Goal: Task Accomplishment & Management: Manage account settings

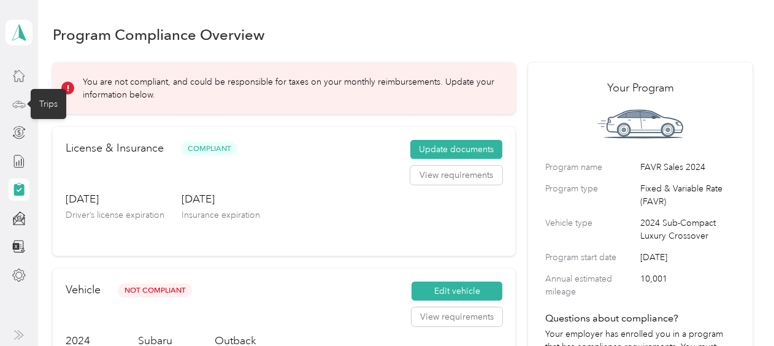
click at [16, 104] on icon at bounding box center [18, 104] width 13 height 13
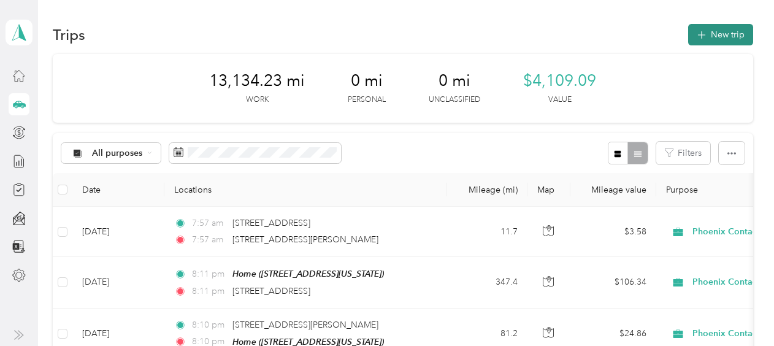
click at [718, 33] on button "New trip" at bounding box center [720, 34] width 65 height 21
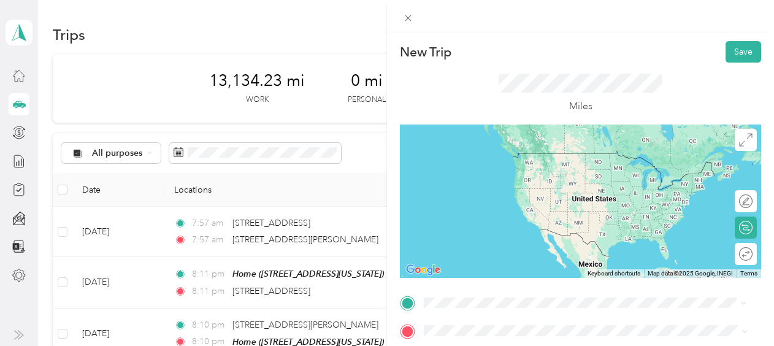
click at [531, 206] on span "[STREET_ADDRESS][US_STATE]" at bounding box center [508, 200] width 123 height 11
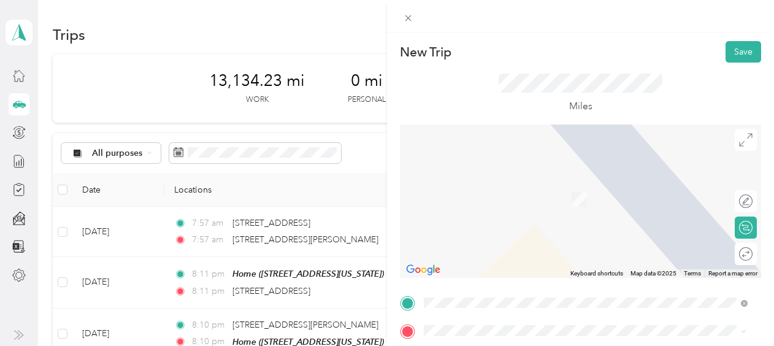
click at [502, 191] on span "[STREET_ADDRESS][PERSON_NAME][US_STATE]" at bounding box center [542, 185] width 191 height 11
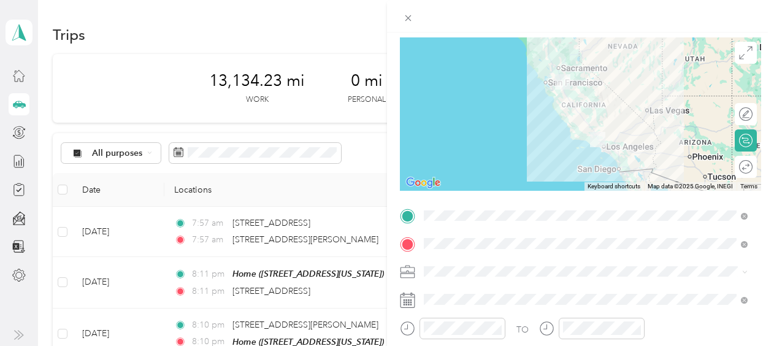
scroll to position [123, 0]
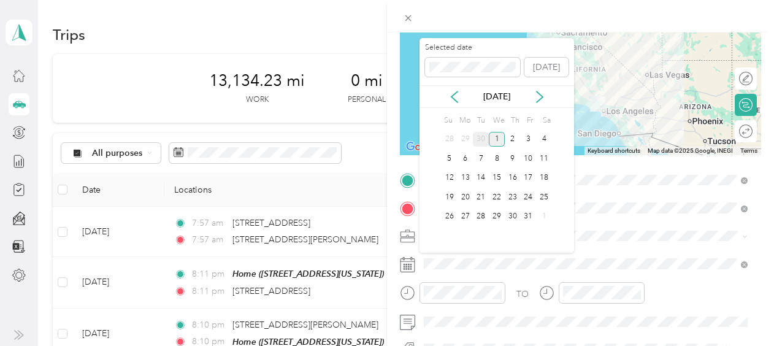
click at [485, 140] on div "30" at bounding box center [481, 139] width 16 height 15
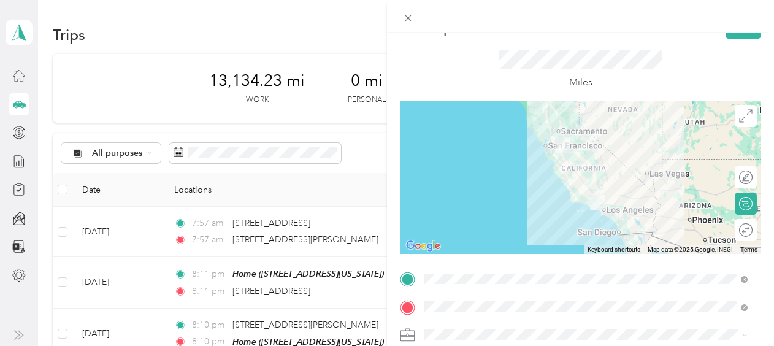
scroll to position [0, 0]
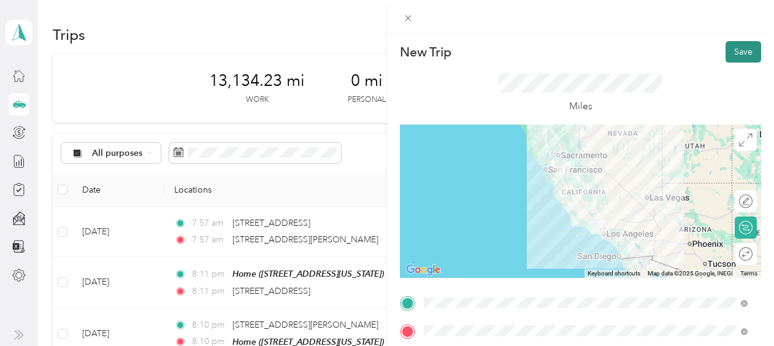
click at [728, 50] on button "Save" at bounding box center [744, 51] width 36 height 21
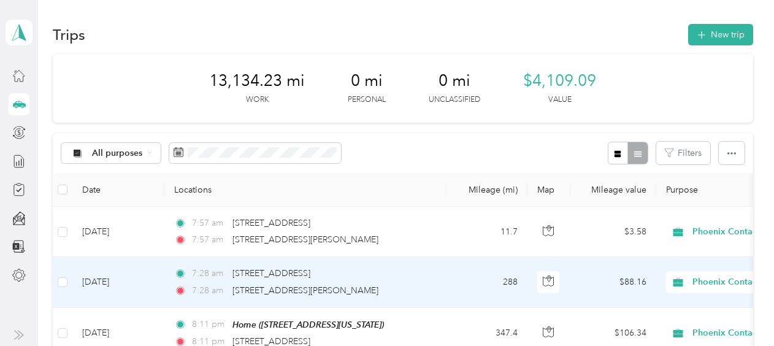
click at [396, 280] on div "7:28 am [STREET_ADDRESS] 7:28 am [STREET_ADDRESS][PERSON_NAME]" at bounding box center [303, 282] width 258 height 30
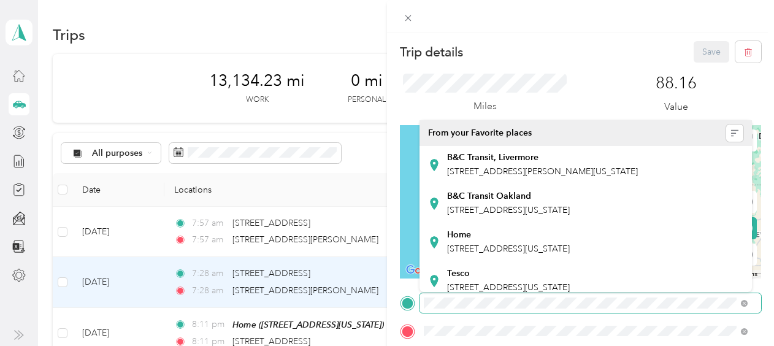
click at [415, 298] on div at bounding box center [580, 303] width 361 height 20
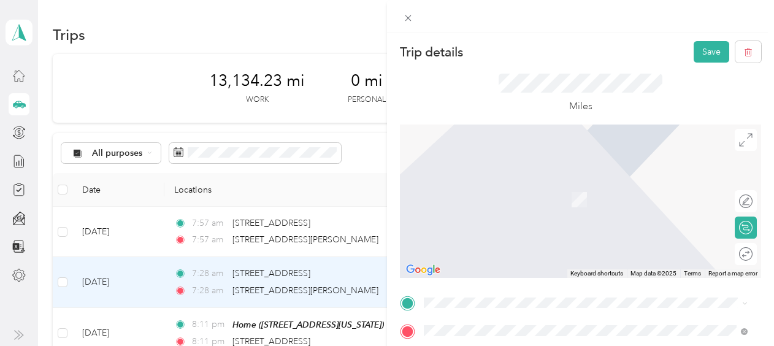
click at [499, 267] on span "[STREET_ADDRESS][PERSON_NAME][US_STATE]" at bounding box center [542, 268] width 191 height 11
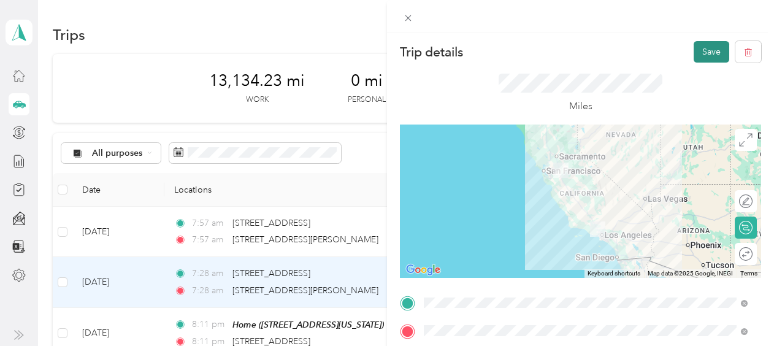
click at [707, 48] on button "Save" at bounding box center [712, 51] width 36 height 21
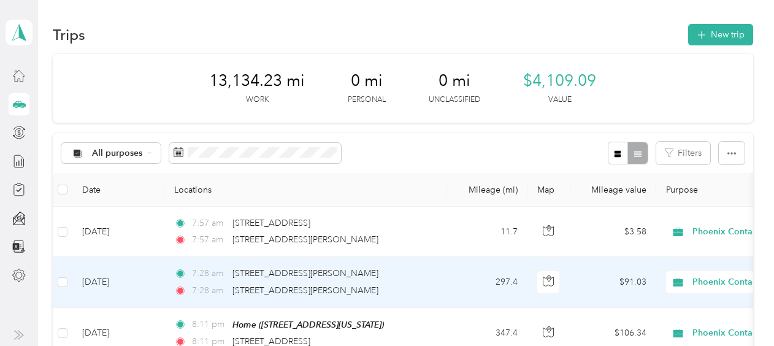
click at [377, 282] on div "7:28 am [STREET_ADDRESS][PERSON_NAME] 7:28 am [STREET_ADDRESS][PERSON_NAME]" at bounding box center [303, 282] width 258 height 30
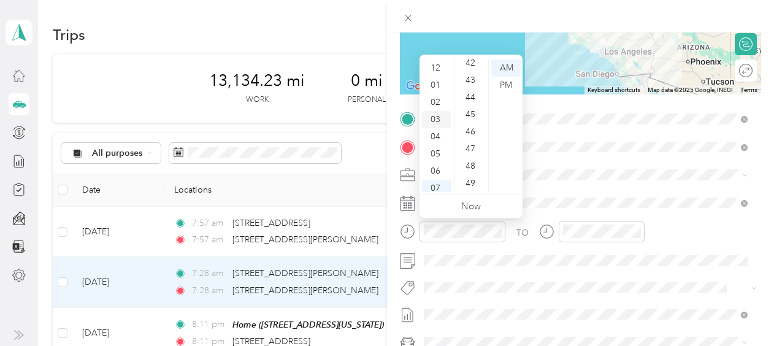
click at [437, 118] on div "03" at bounding box center [436, 119] width 29 height 17
click at [504, 82] on div "PM" at bounding box center [506, 85] width 29 height 17
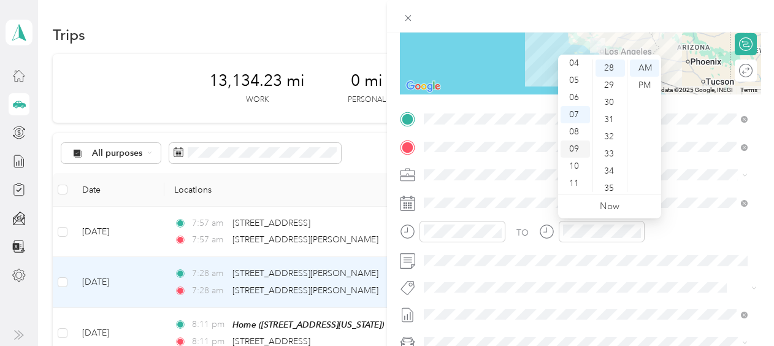
click at [576, 150] on div "09" at bounding box center [575, 149] width 29 height 17
click at [649, 81] on div "PM" at bounding box center [644, 85] width 29 height 17
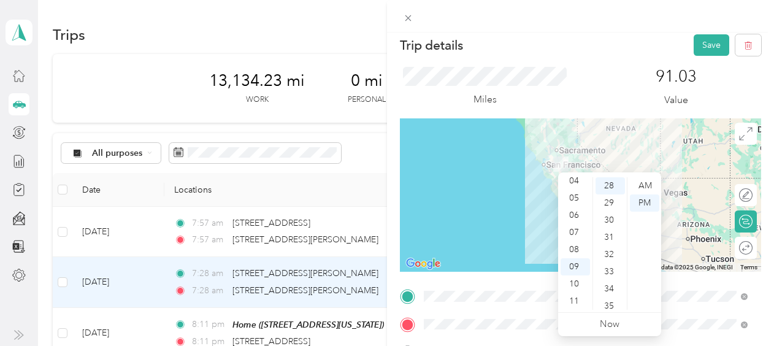
scroll to position [0, 0]
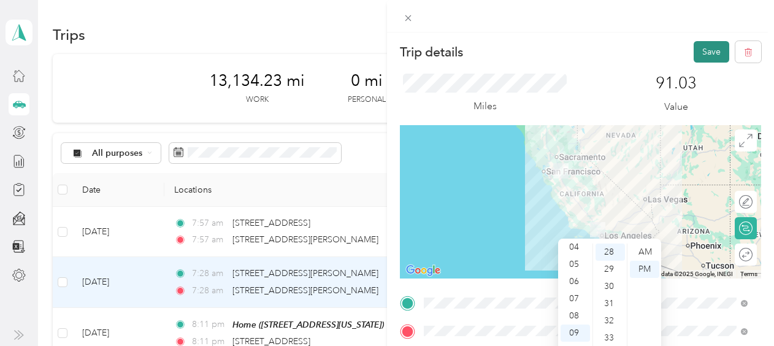
click at [700, 50] on button "Save" at bounding box center [712, 51] width 36 height 21
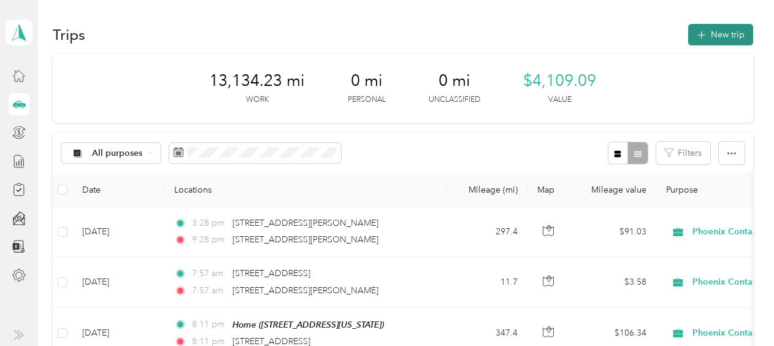
click at [723, 31] on button "New trip" at bounding box center [720, 34] width 65 height 21
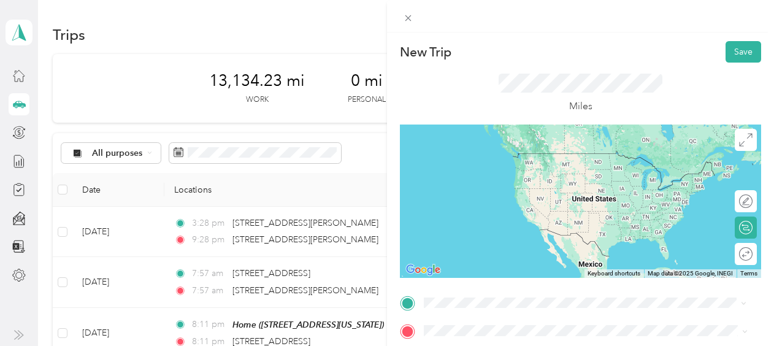
click at [487, 169] on span "[STREET_ADDRESS][PERSON_NAME][US_STATE]" at bounding box center [542, 166] width 191 height 11
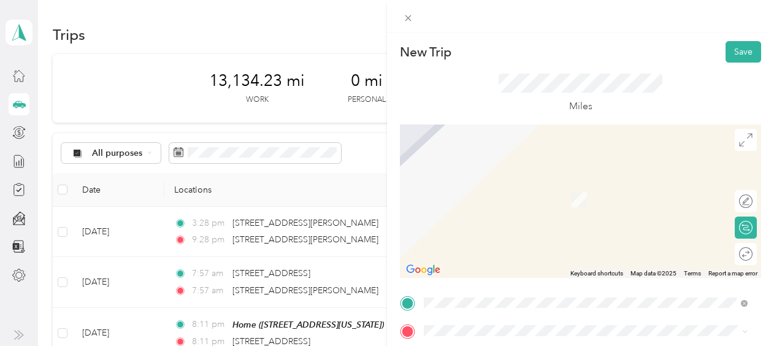
click at [514, 194] on span "[STREET_ADDRESS][US_STATE]" at bounding box center [508, 188] width 123 height 11
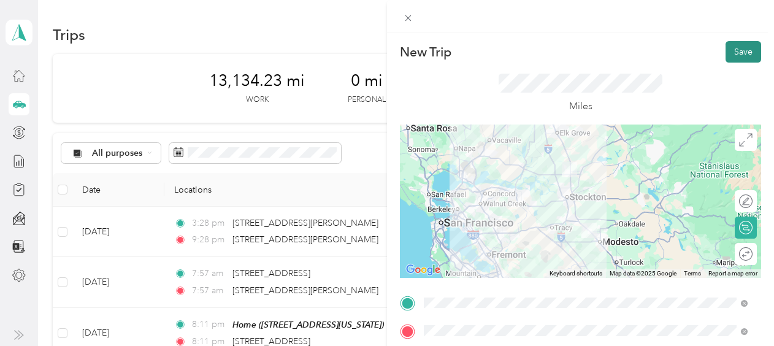
click at [734, 50] on button "Save" at bounding box center [744, 51] width 36 height 21
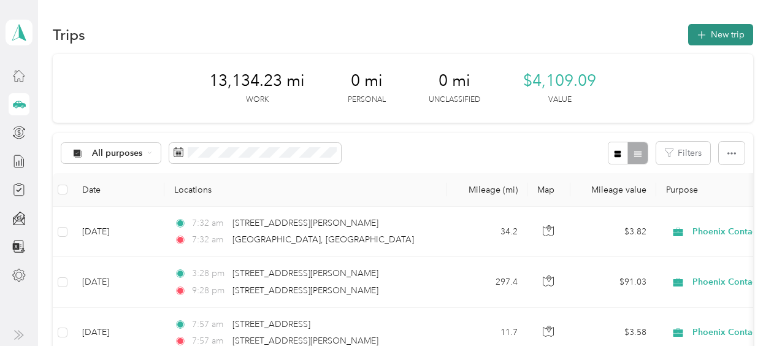
click at [728, 35] on button "New trip" at bounding box center [720, 34] width 65 height 21
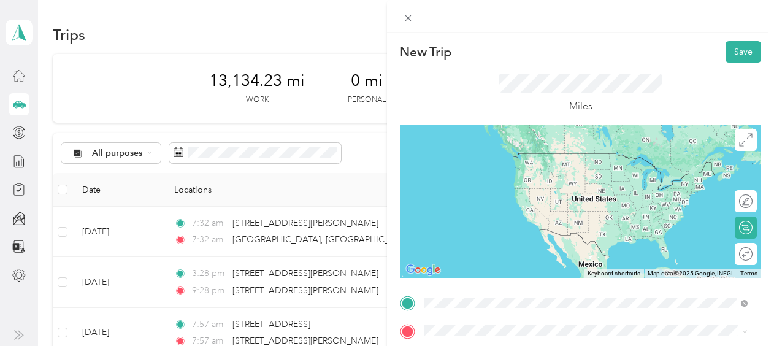
click at [510, 172] on span "[STREET_ADDRESS][US_STATE]" at bounding box center [508, 166] width 123 height 11
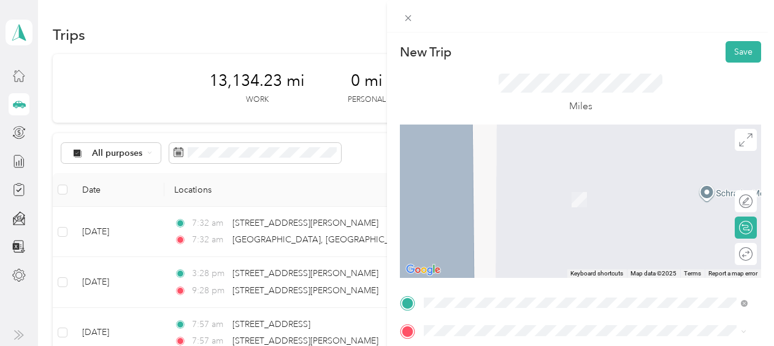
click at [571, 212] on span "[STREET_ADDRESS][PERSON_NAME][US_STATE]" at bounding box center [542, 206] width 191 height 11
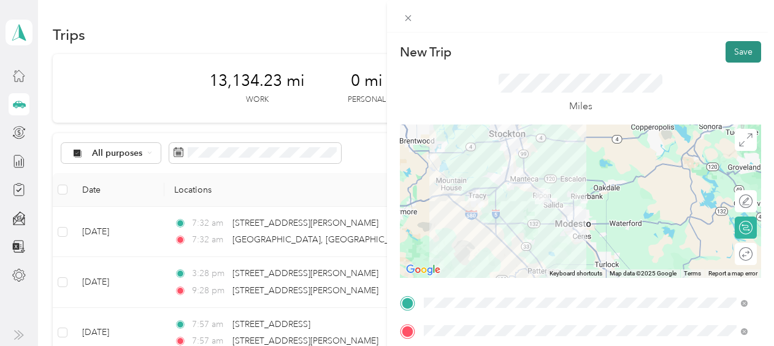
click at [733, 52] on button "Save" at bounding box center [744, 51] width 36 height 21
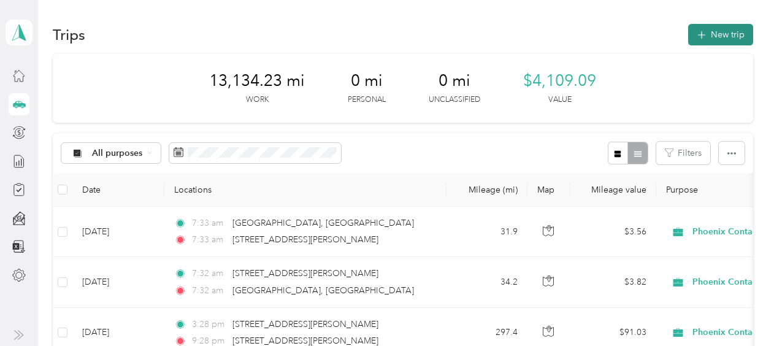
click at [715, 31] on button "New trip" at bounding box center [720, 34] width 65 height 21
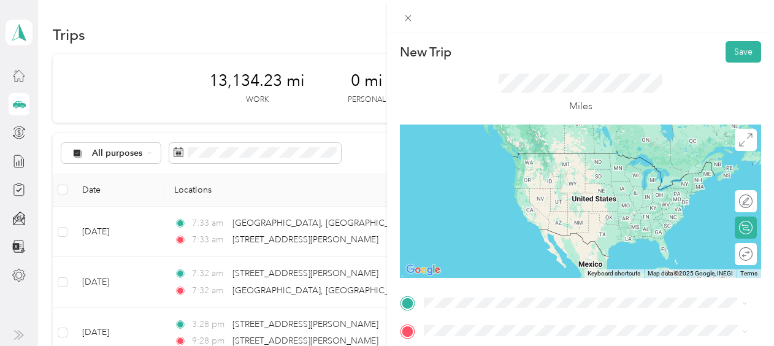
click at [500, 181] on span "[STREET_ADDRESS][PERSON_NAME][US_STATE]" at bounding box center [542, 175] width 191 height 11
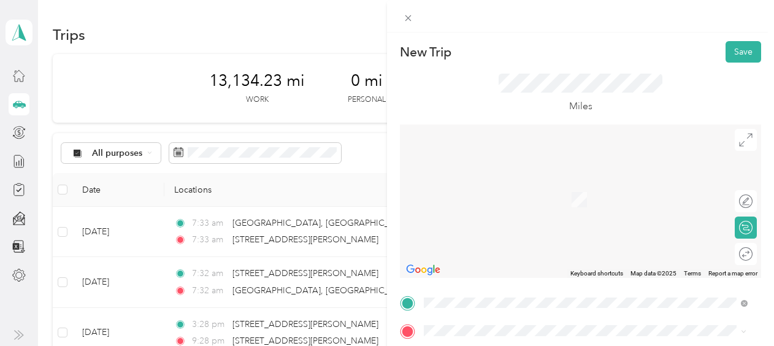
click at [535, 184] on span "[STREET_ADDRESS][PERSON_NAME][US_STATE]" at bounding box center [542, 181] width 191 height 11
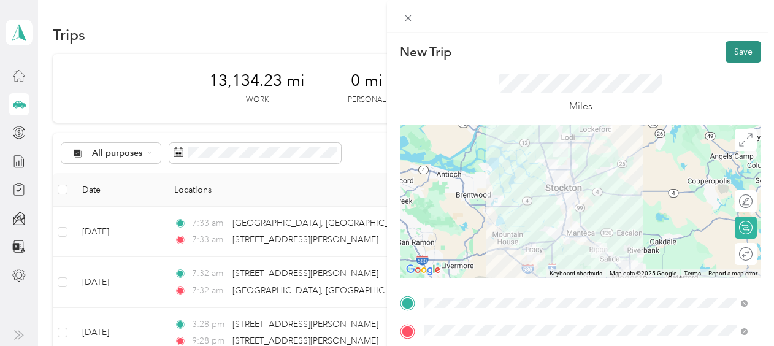
click at [734, 52] on button "Save" at bounding box center [744, 51] width 36 height 21
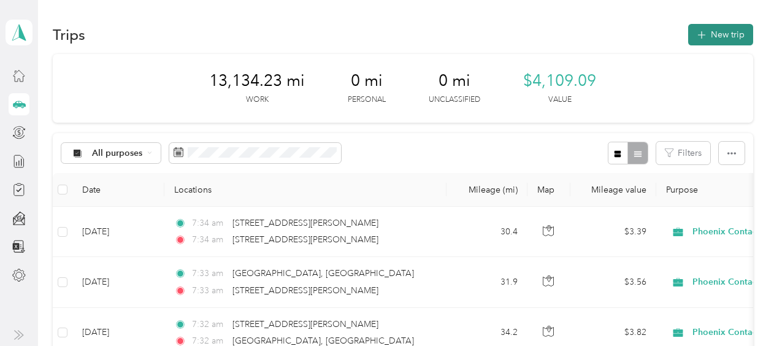
click at [730, 29] on button "New trip" at bounding box center [720, 34] width 65 height 21
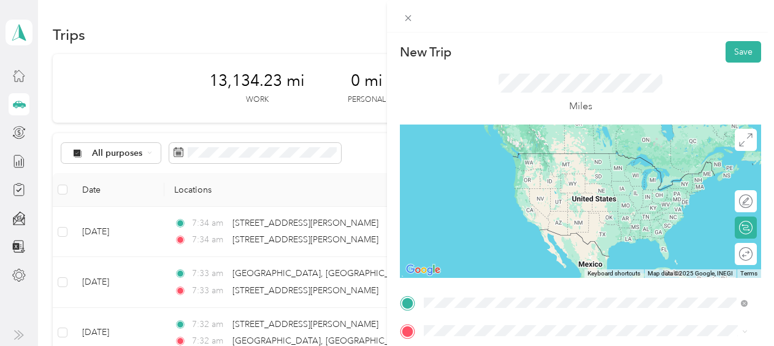
click at [517, 153] on span "[STREET_ADDRESS][PERSON_NAME][US_STATE]" at bounding box center [542, 153] width 191 height 11
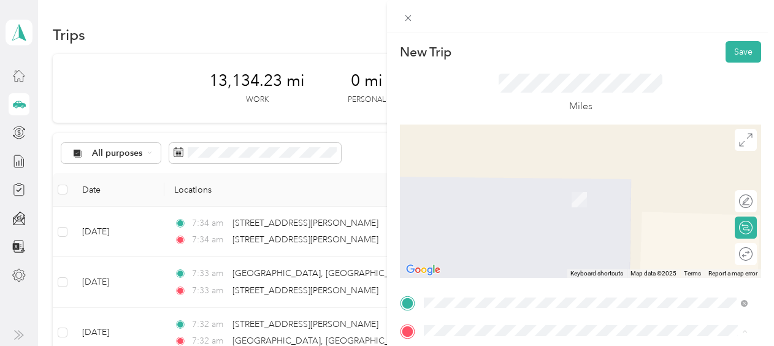
click at [480, 204] on li "Home [STREET_ADDRESS][US_STATE]" at bounding box center [586, 193] width 333 height 39
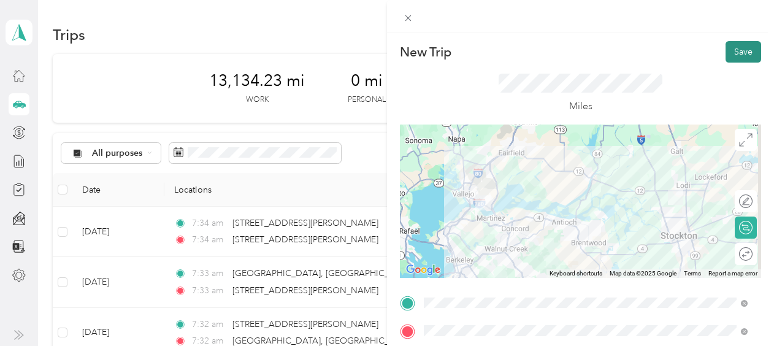
click at [738, 52] on button "Save" at bounding box center [744, 51] width 36 height 21
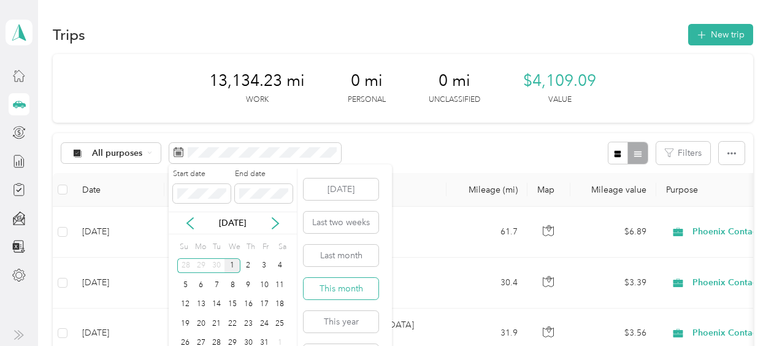
click at [346, 286] on button "This month" at bounding box center [341, 288] width 75 height 21
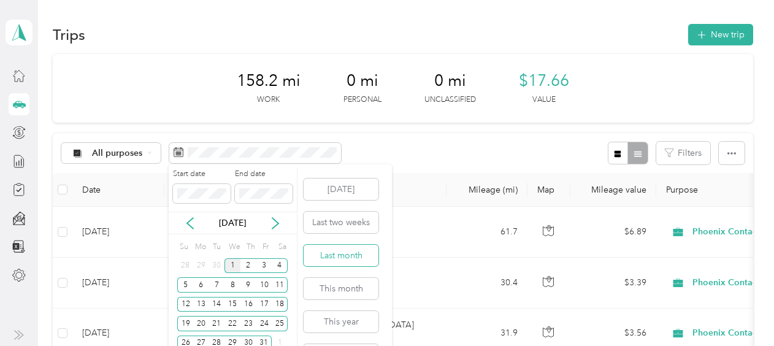
click at [336, 252] on button "Last month" at bounding box center [341, 255] width 75 height 21
